Goal: Check status: Check status

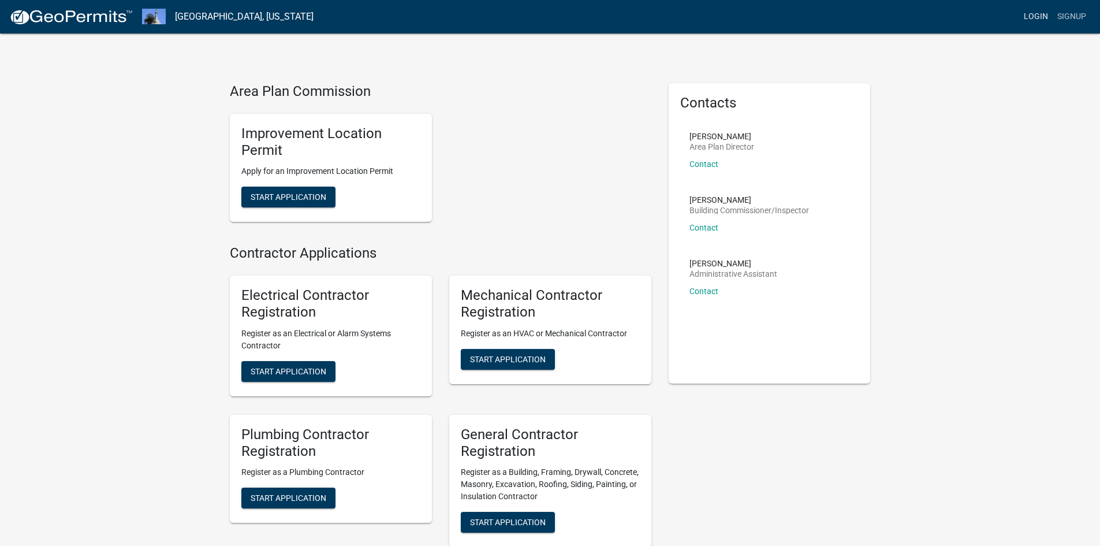
click at [1039, 17] on link "Login" at bounding box center [1035, 17] width 33 height 22
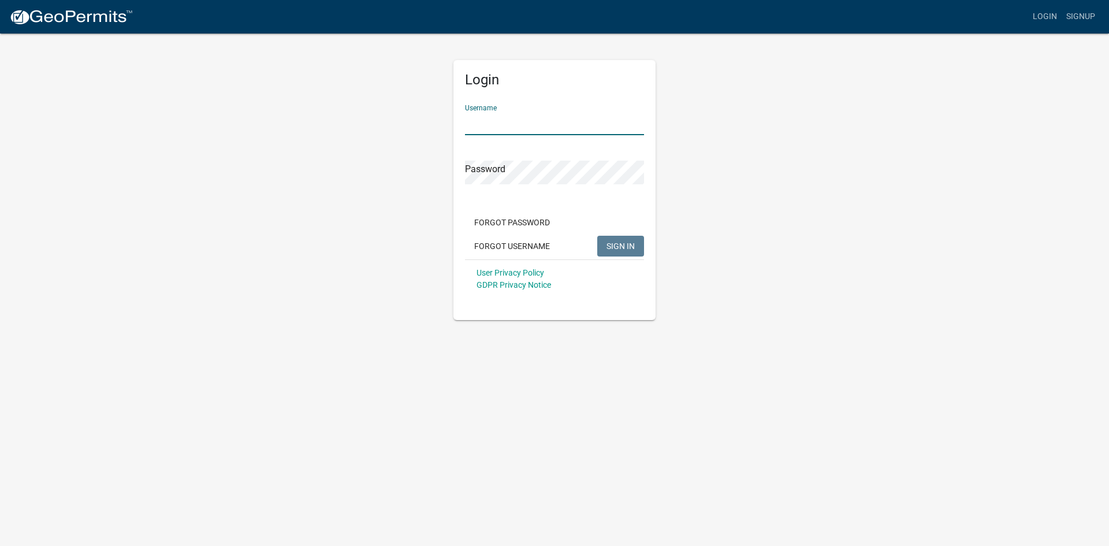
click at [532, 132] on input "Username" at bounding box center [554, 123] width 179 height 24
type input "eddieb"
click at [597, 236] on button "SIGN IN" at bounding box center [620, 246] width 47 height 21
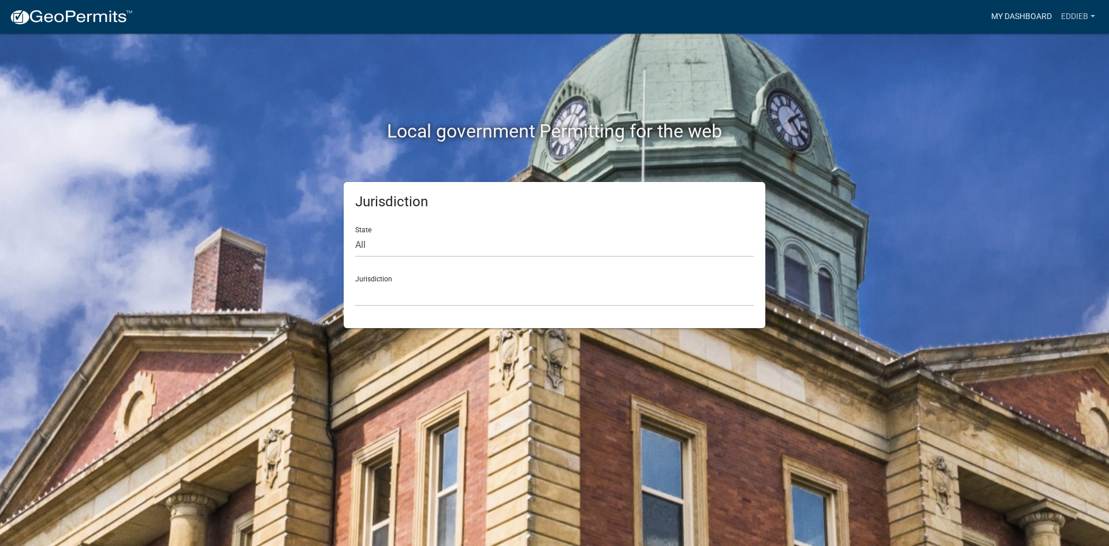
click at [1036, 14] on link "My Dashboard" at bounding box center [1021, 17] width 70 height 22
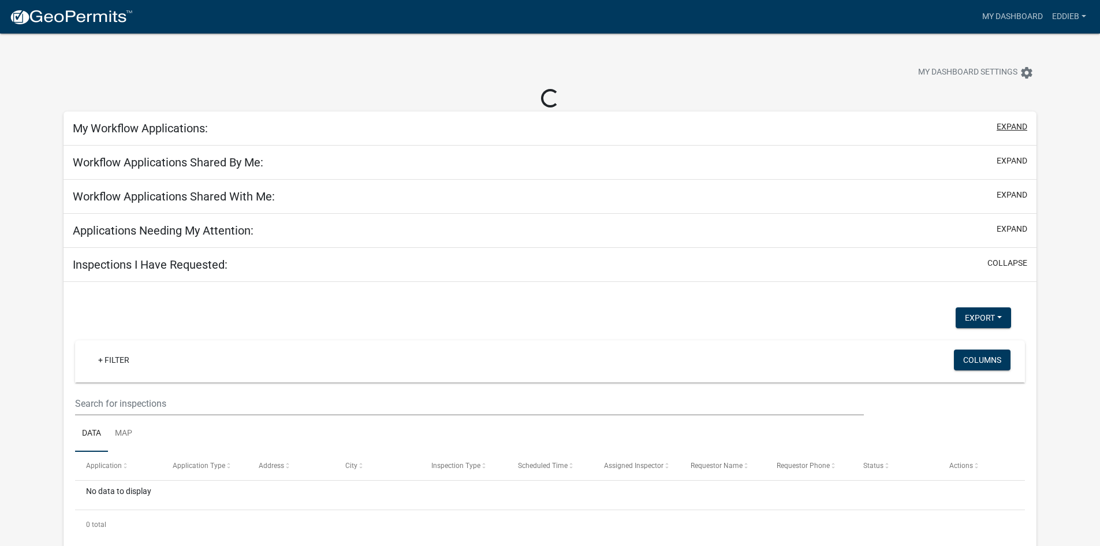
click at [1009, 128] on button "expand" at bounding box center [1012, 127] width 31 height 12
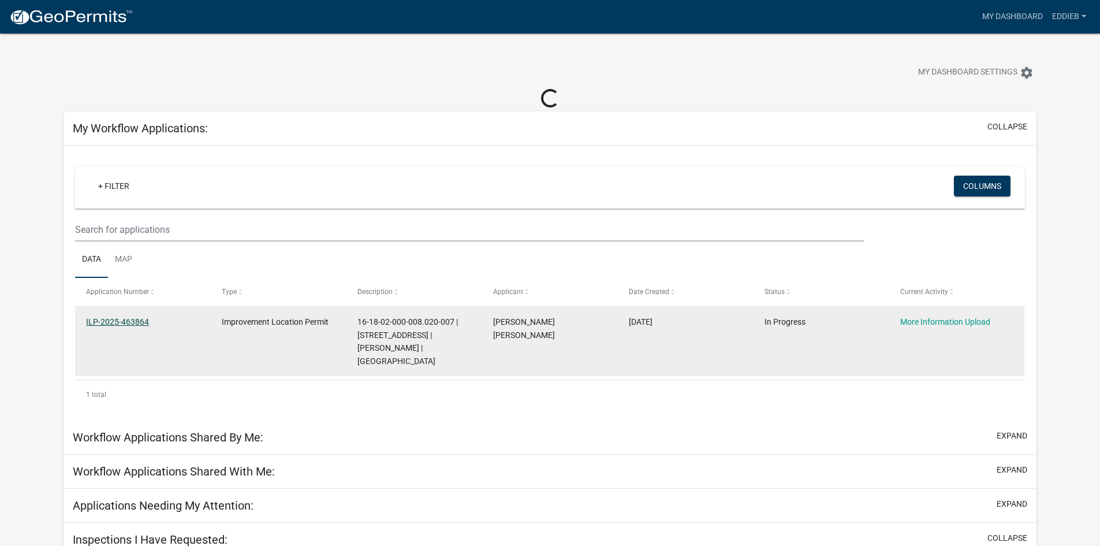
click at [126, 320] on link "ILP-2025-463864" at bounding box center [117, 321] width 63 height 9
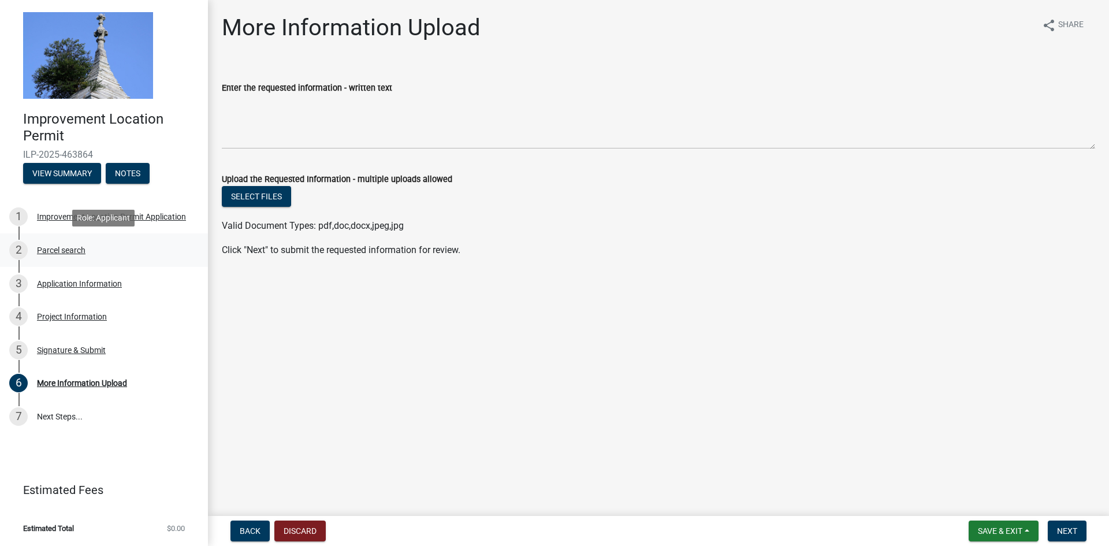
click at [53, 249] on div "Parcel search" at bounding box center [61, 250] width 49 height 8
